Goal: Navigation & Orientation: Go to known website

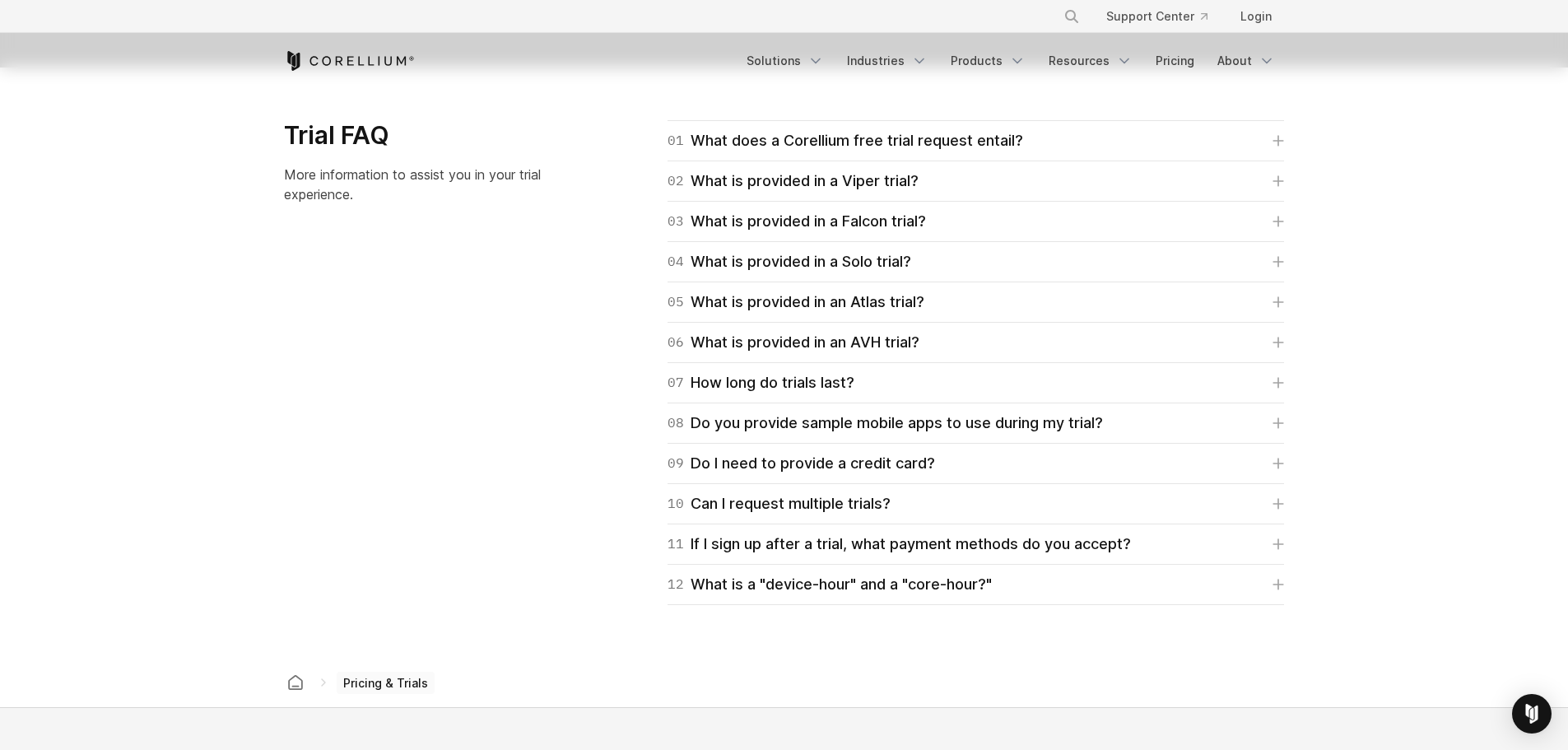
scroll to position [2110, 0]
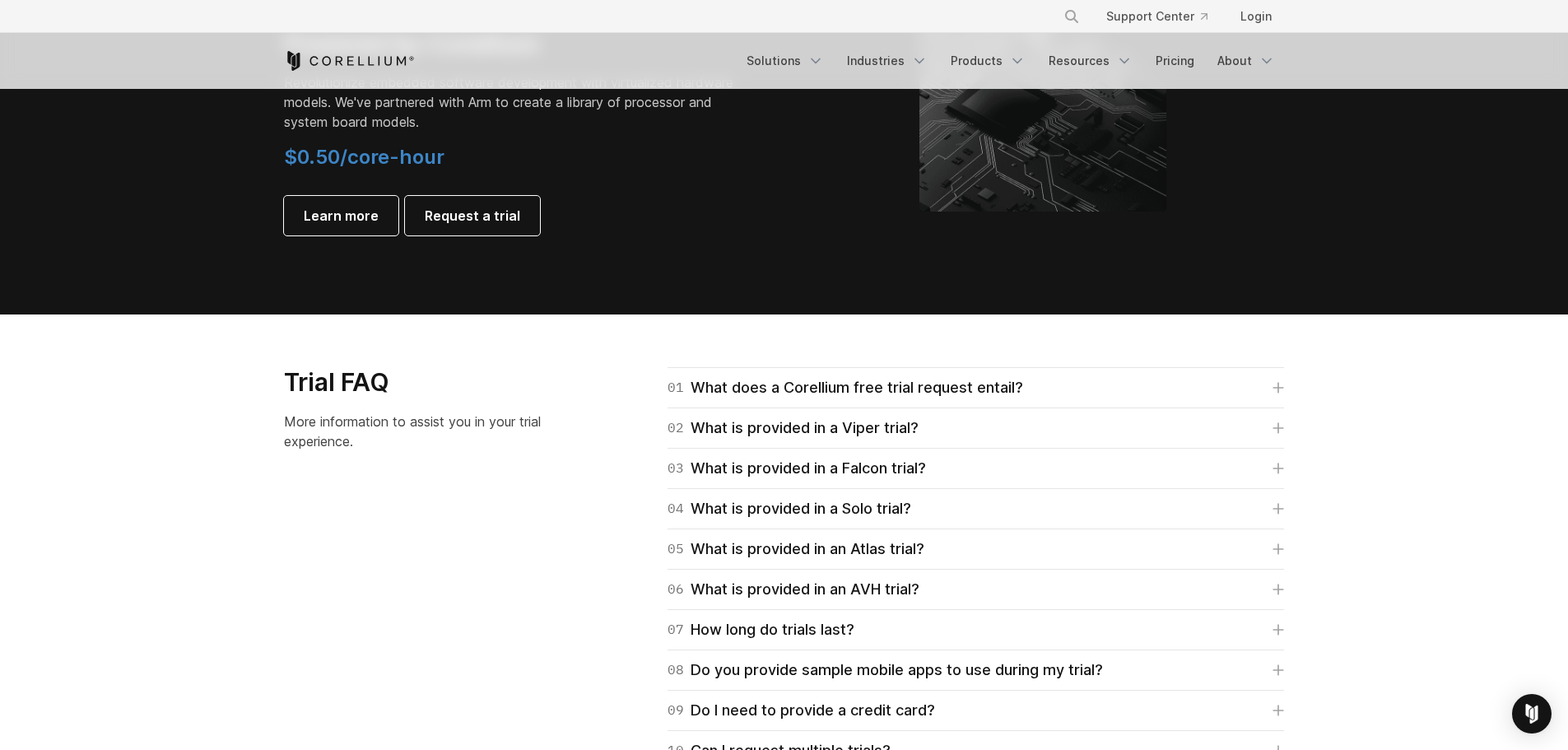
click at [360, 60] on icon "Corellium Home" at bounding box center [349, 61] width 131 height 19
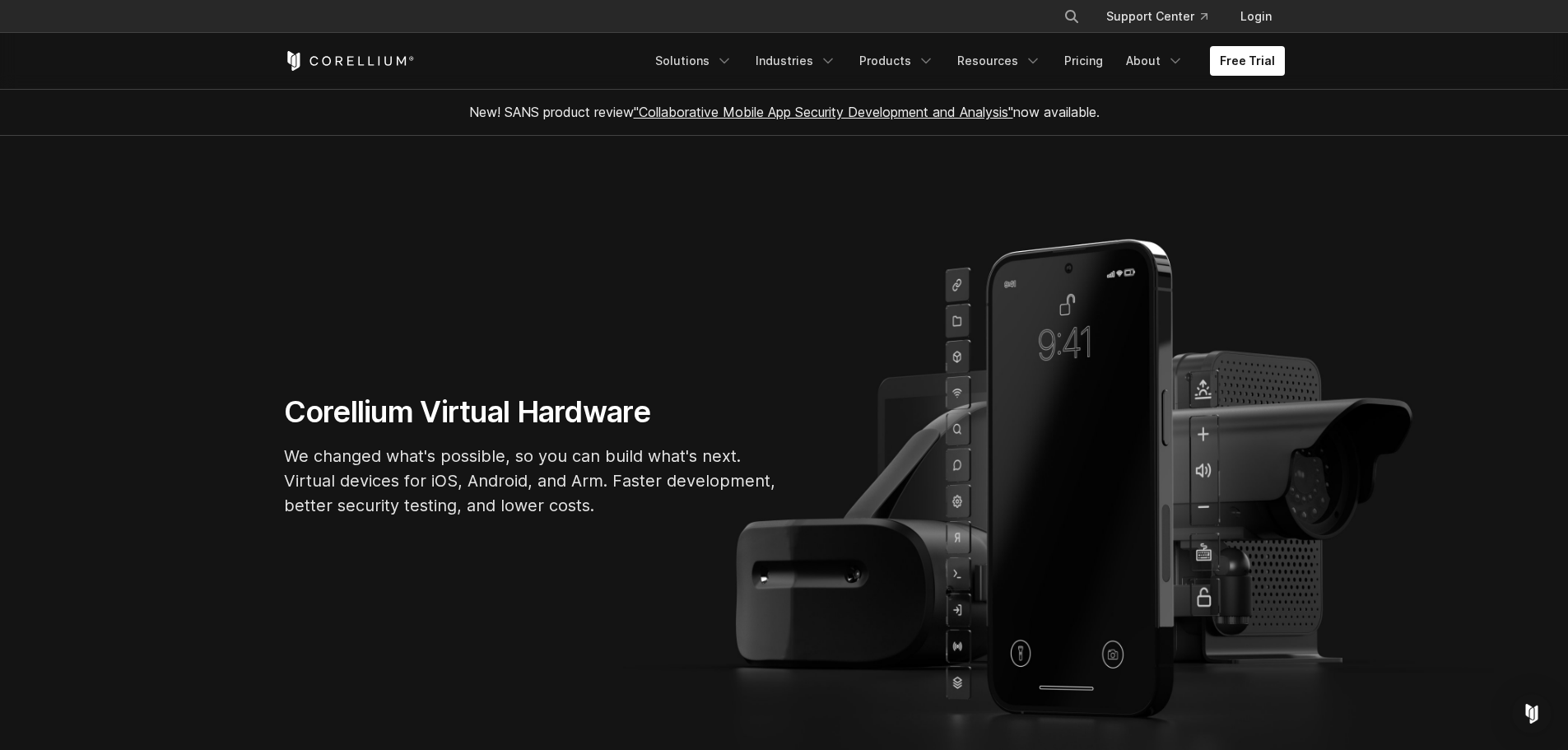
scroll to position [82, 0]
